Goal: Find specific page/section: Find specific page/section

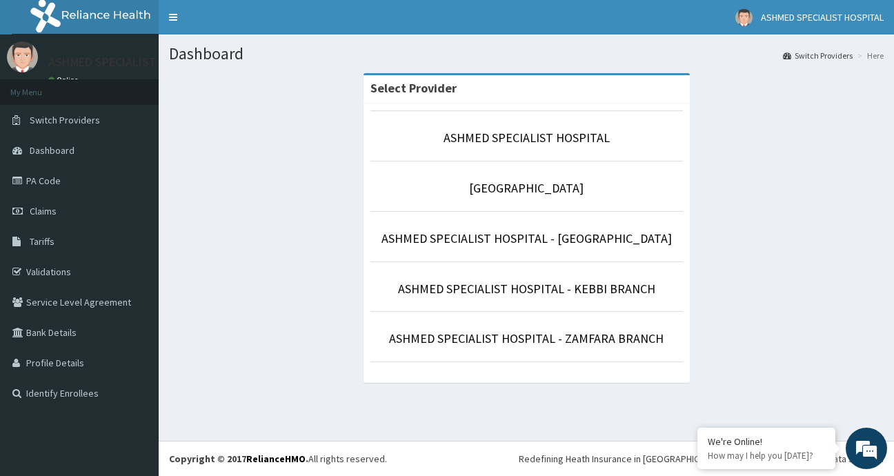
click at [529, 149] on li "ASHMED SPECIALIST HOSPITAL" at bounding box center [526, 135] width 312 height 51
click at [519, 140] on link "ASHMED SPECIALIST HOSPITAL" at bounding box center [527, 138] width 166 height 16
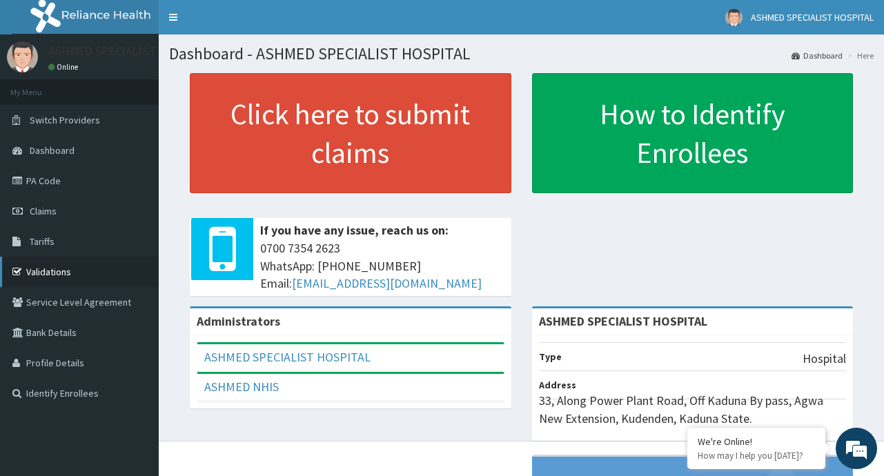
click at [71, 273] on link "Validations" at bounding box center [79, 272] width 159 height 30
